Goal: Navigation & Orientation: Go to known website

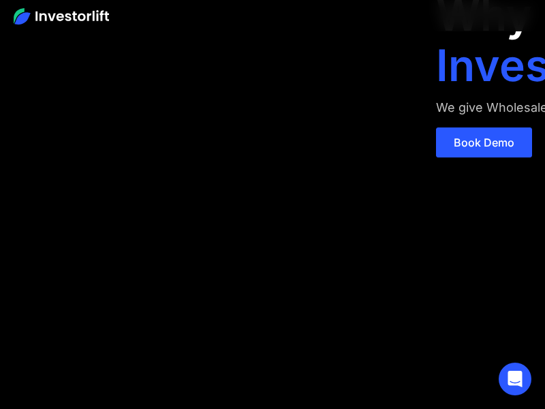
scroll to position [82, 0]
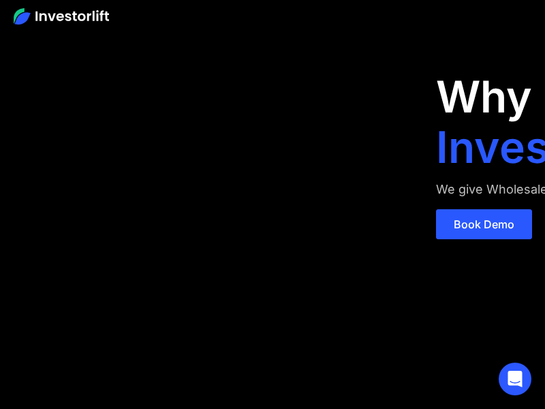
scroll to position [82, 0]
